Goal: Find specific page/section: Find specific page/section

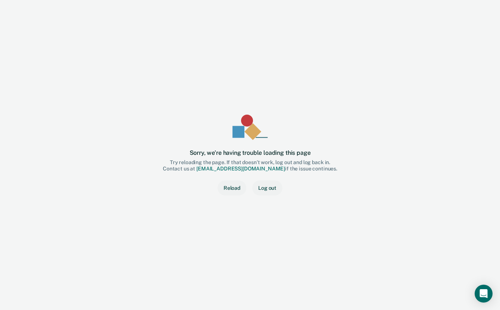
click at [234, 191] on button "Reload" at bounding box center [231, 188] width 29 height 15
click at [267, 188] on button "Log out" at bounding box center [267, 188] width 30 height 15
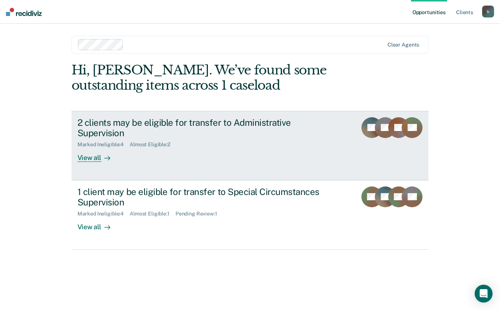
click at [103, 154] on div at bounding box center [105, 158] width 9 height 9
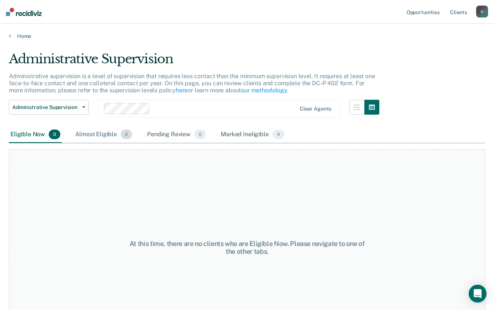
click at [109, 132] on div "Almost Eligible 2" at bounding box center [104, 135] width 60 height 16
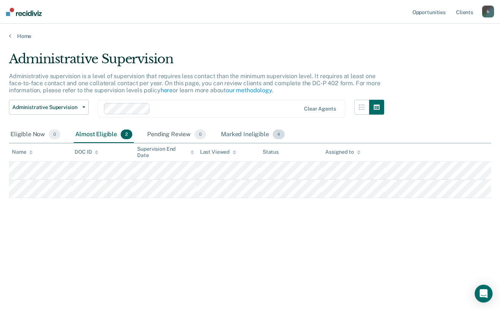
click at [256, 134] on div "Marked Ineligible 4" at bounding box center [252, 135] width 67 height 16
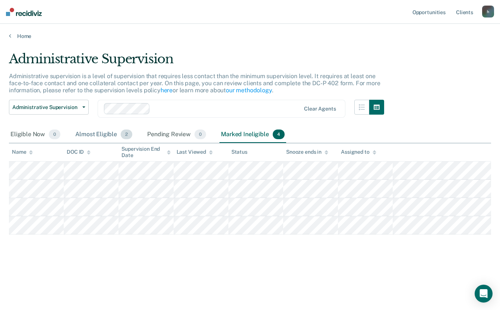
click at [95, 131] on div "Almost Eligible 2" at bounding box center [104, 135] width 60 height 16
